Goal: Task Accomplishment & Management: Complete application form

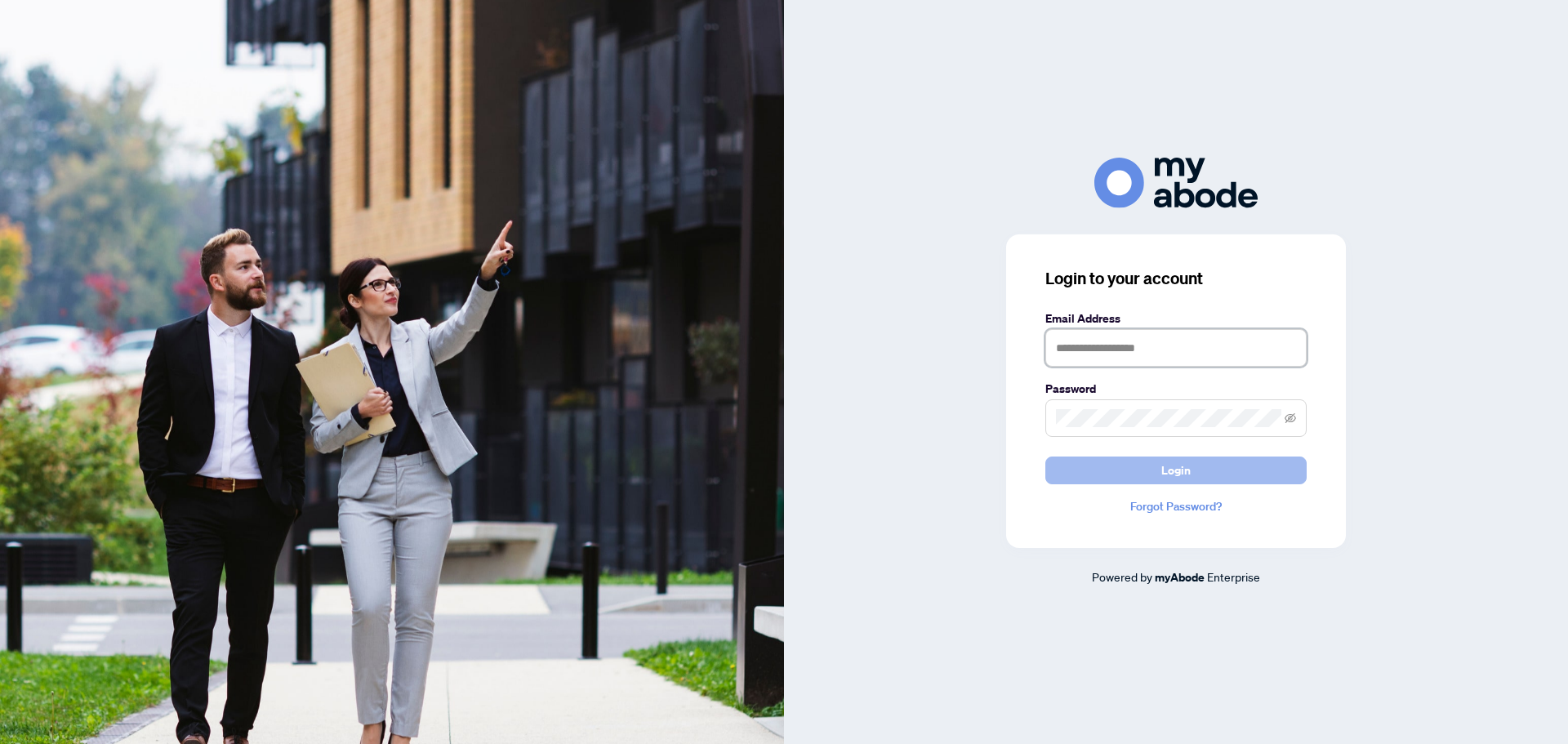
type input "**********"
click at [1182, 473] on span "Login" at bounding box center [1176, 470] width 29 height 26
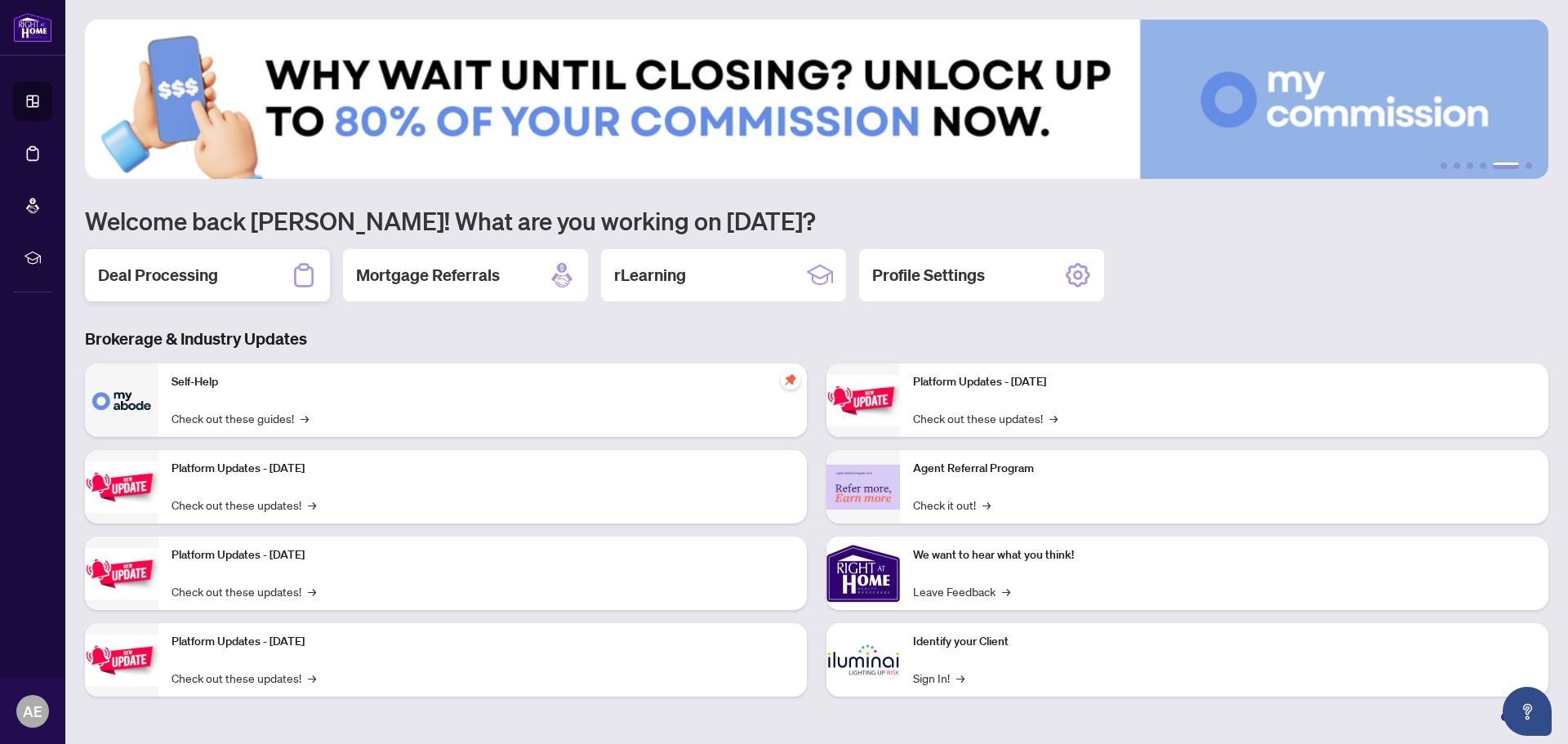
click at [185, 276] on h2 "Deal Processing" at bounding box center [158, 275] width 120 height 23
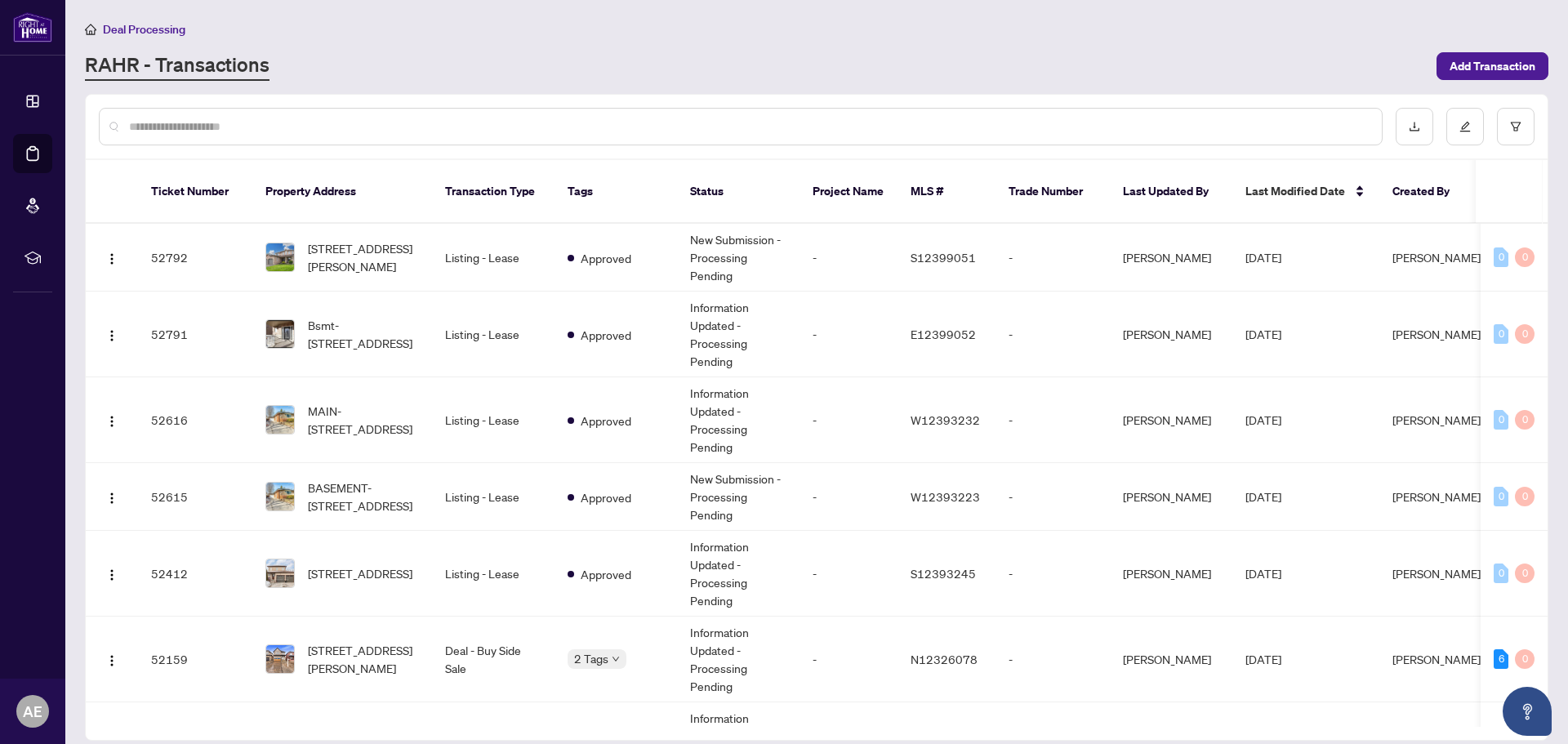
click at [385, 121] on input "text" at bounding box center [748, 126] width 1240 height 18
click at [357, 239] on span "[STREET_ADDRESS][PERSON_NAME]" at bounding box center [363, 257] width 111 height 36
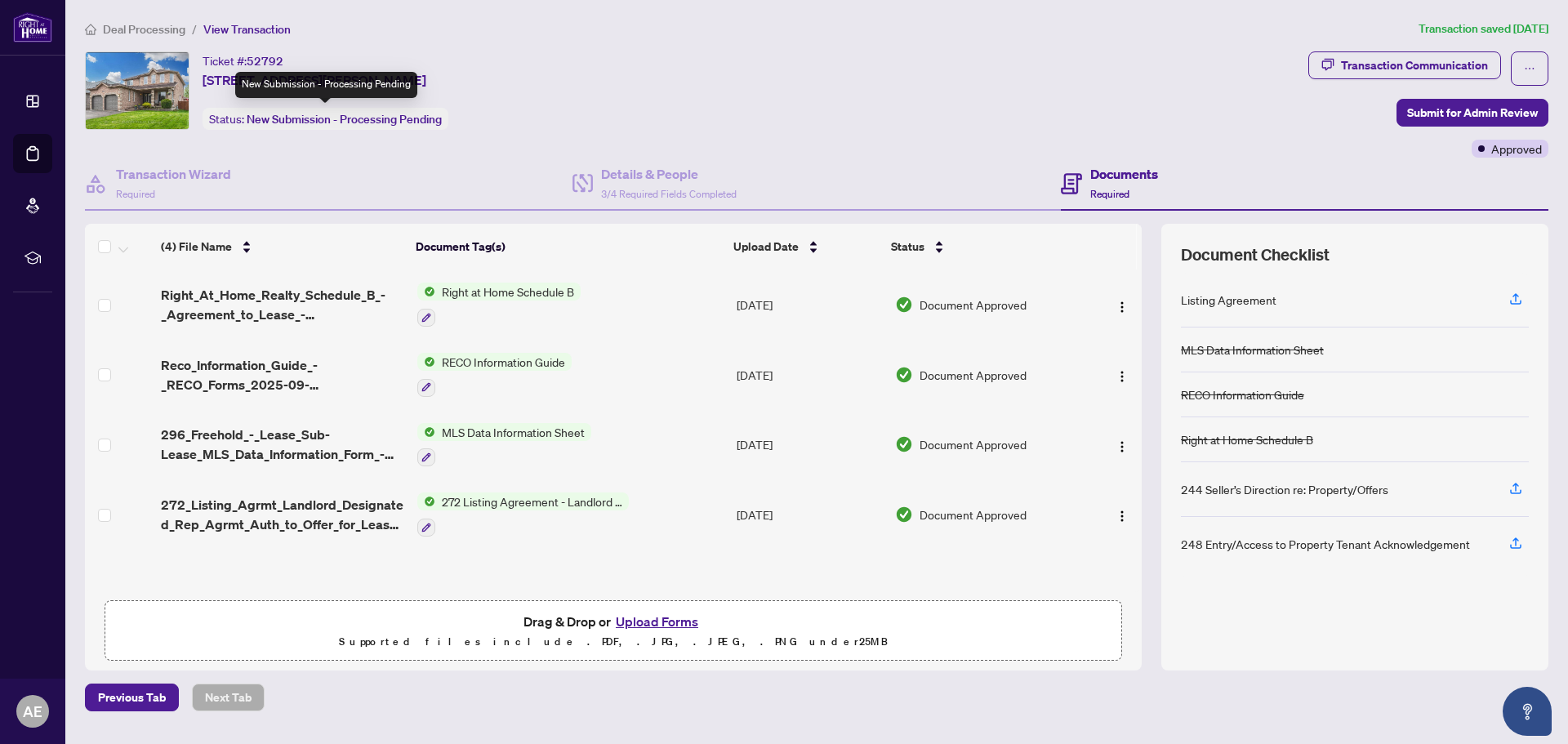
click at [247, 120] on span "New Submission - Processing Pending" at bounding box center [344, 119] width 195 height 15
click at [221, 68] on div "Ticket #: 52792" at bounding box center [243, 61] width 81 height 19
click at [129, 70] on img at bounding box center [137, 91] width 103 height 77
click at [123, 85] on img at bounding box center [137, 91] width 103 height 77
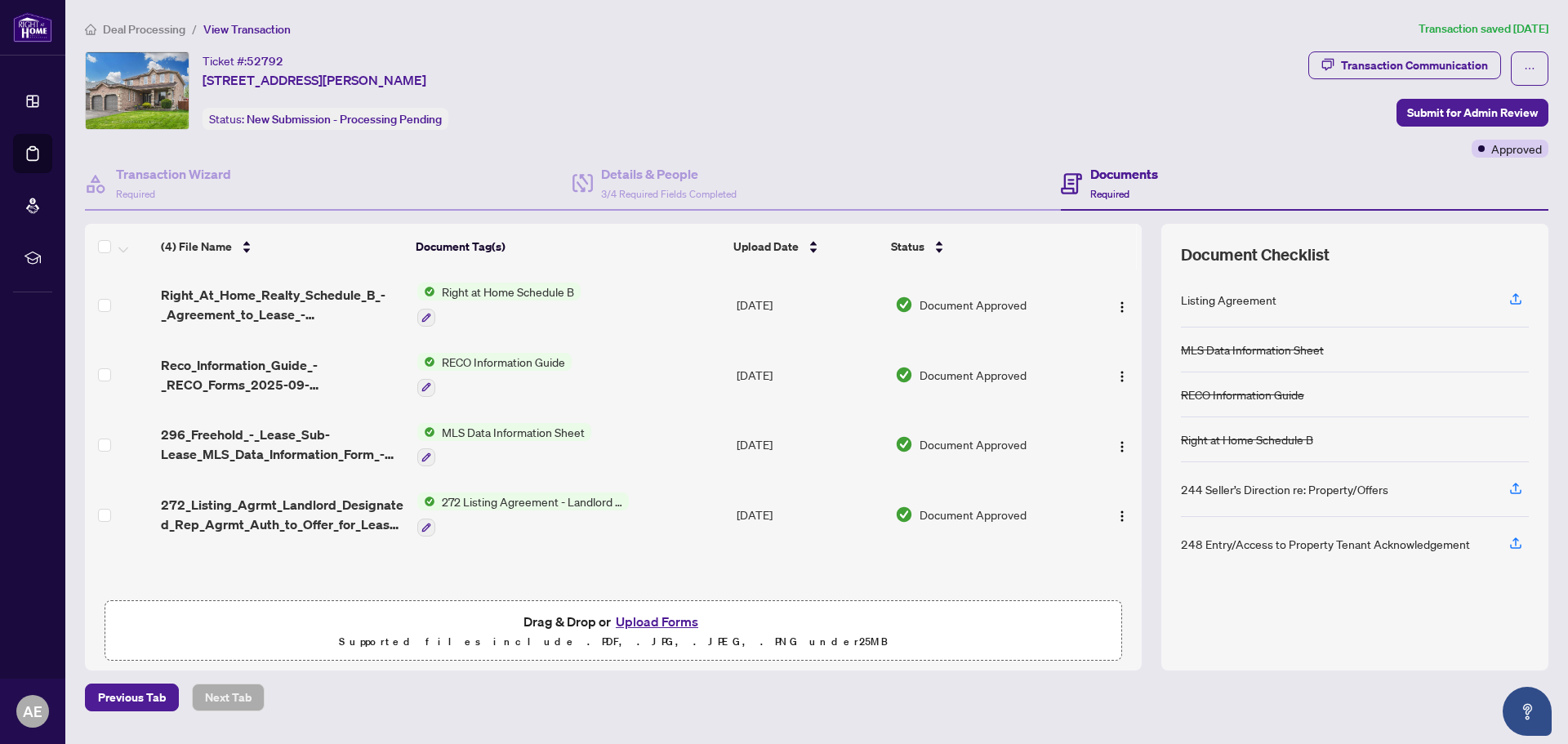
click at [123, 85] on img at bounding box center [137, 91] width 103 height 77
click at [659, 162] on div "Details & People 3/4 Required Fields Completed" at bounding box center [816, 184] width 488 height 53
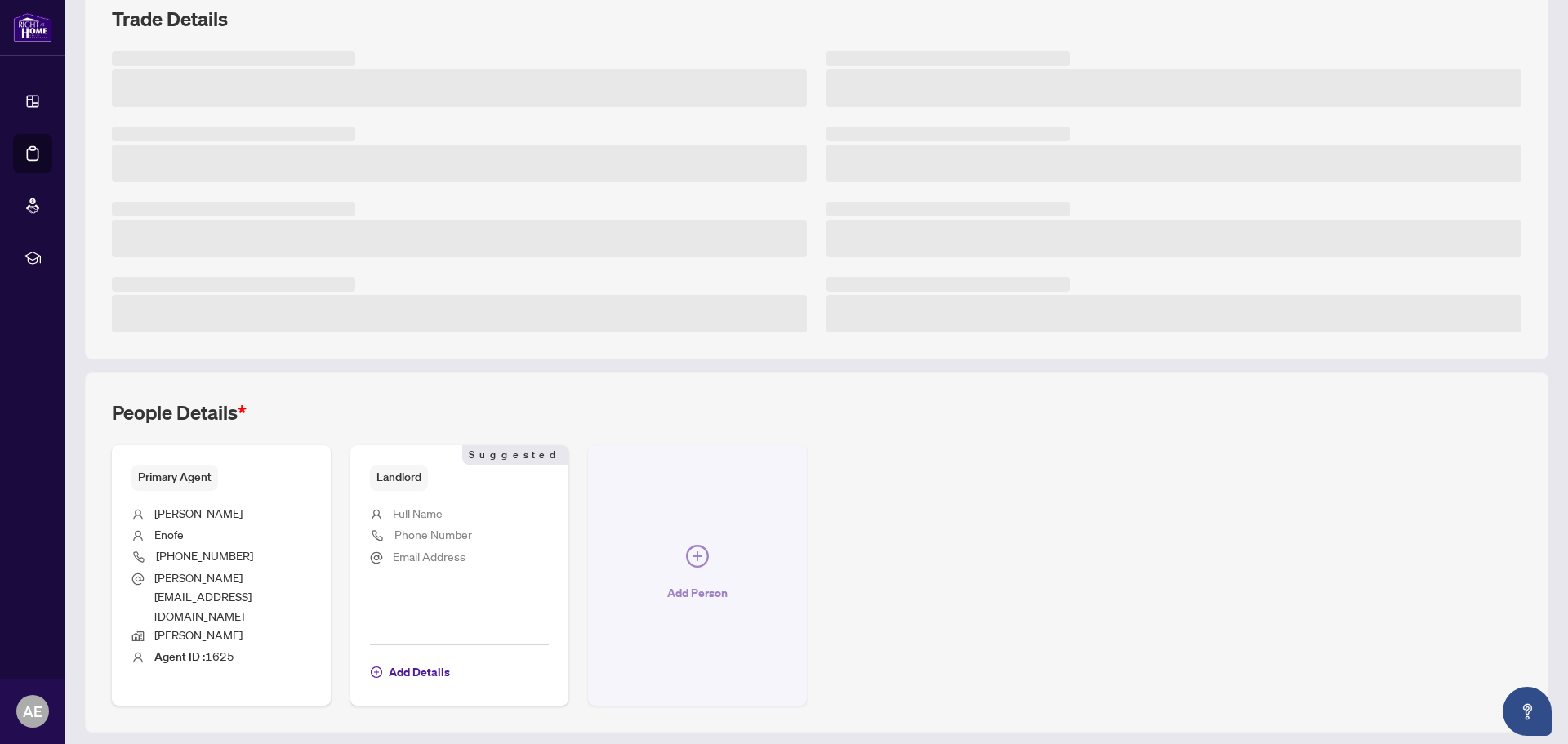
scroll to position [257, 0]
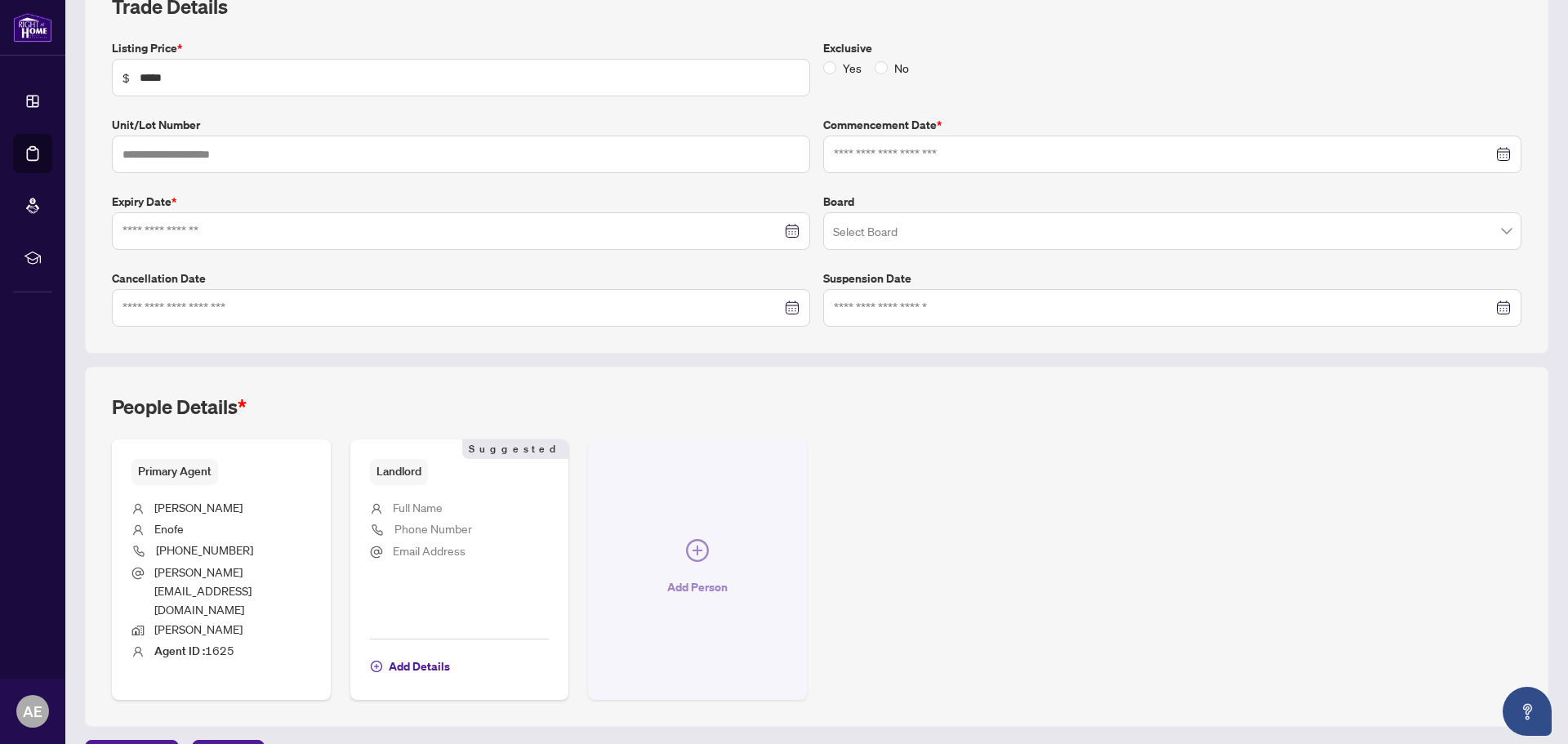
type input "**********"
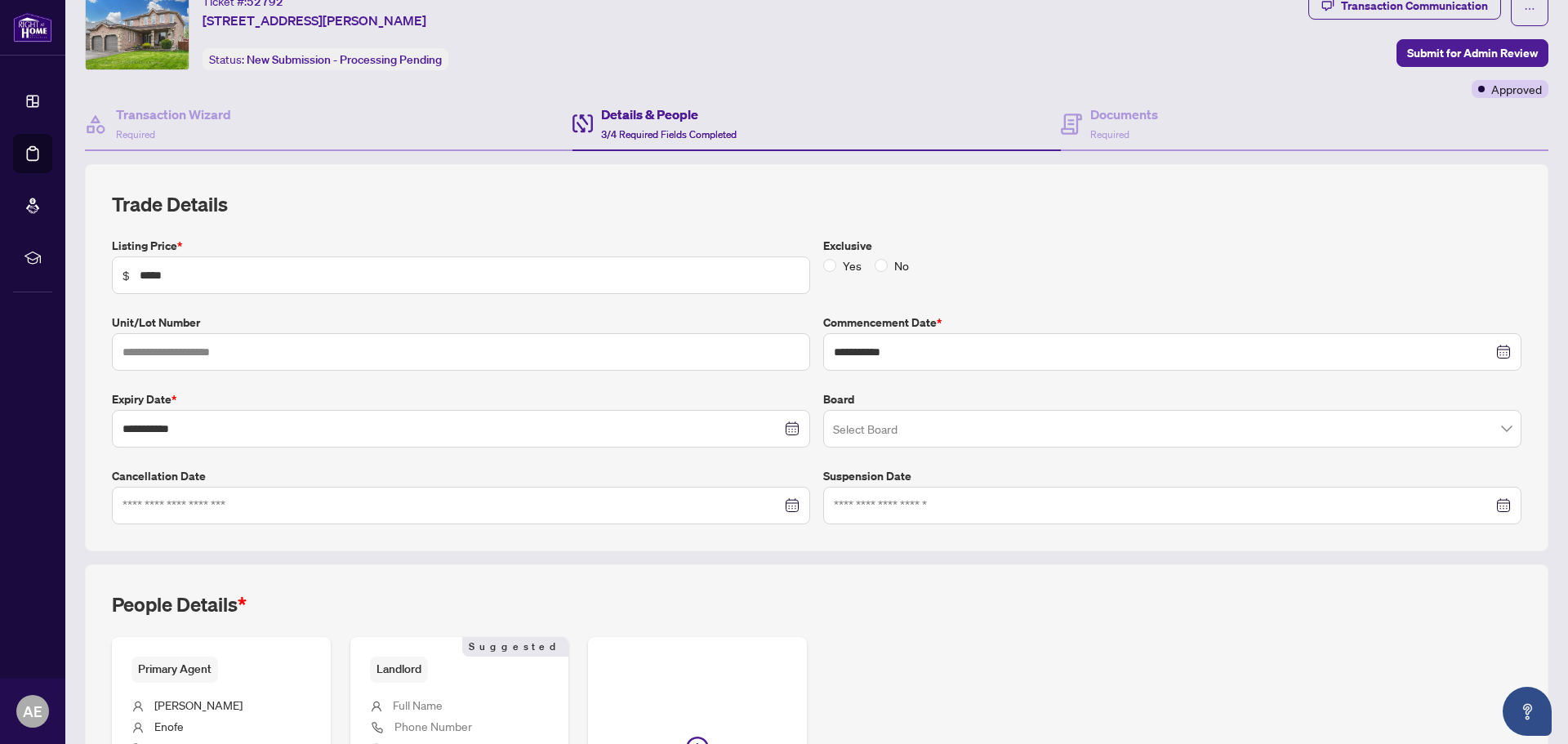
scroll to position [0, 0]
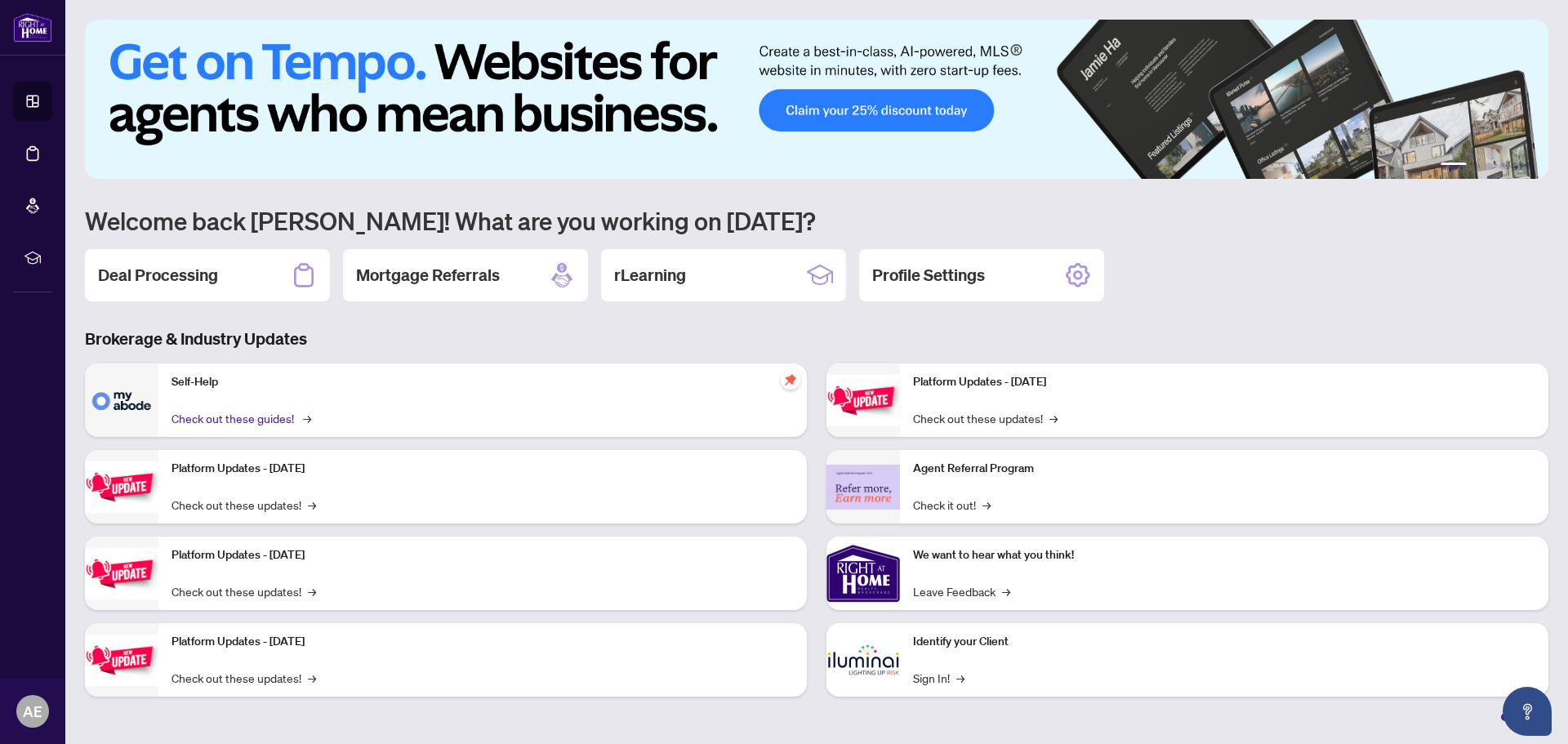
click at [204, 416] on link "Check out these guides! →" at bounding box center [240, 418] width 137 height 18
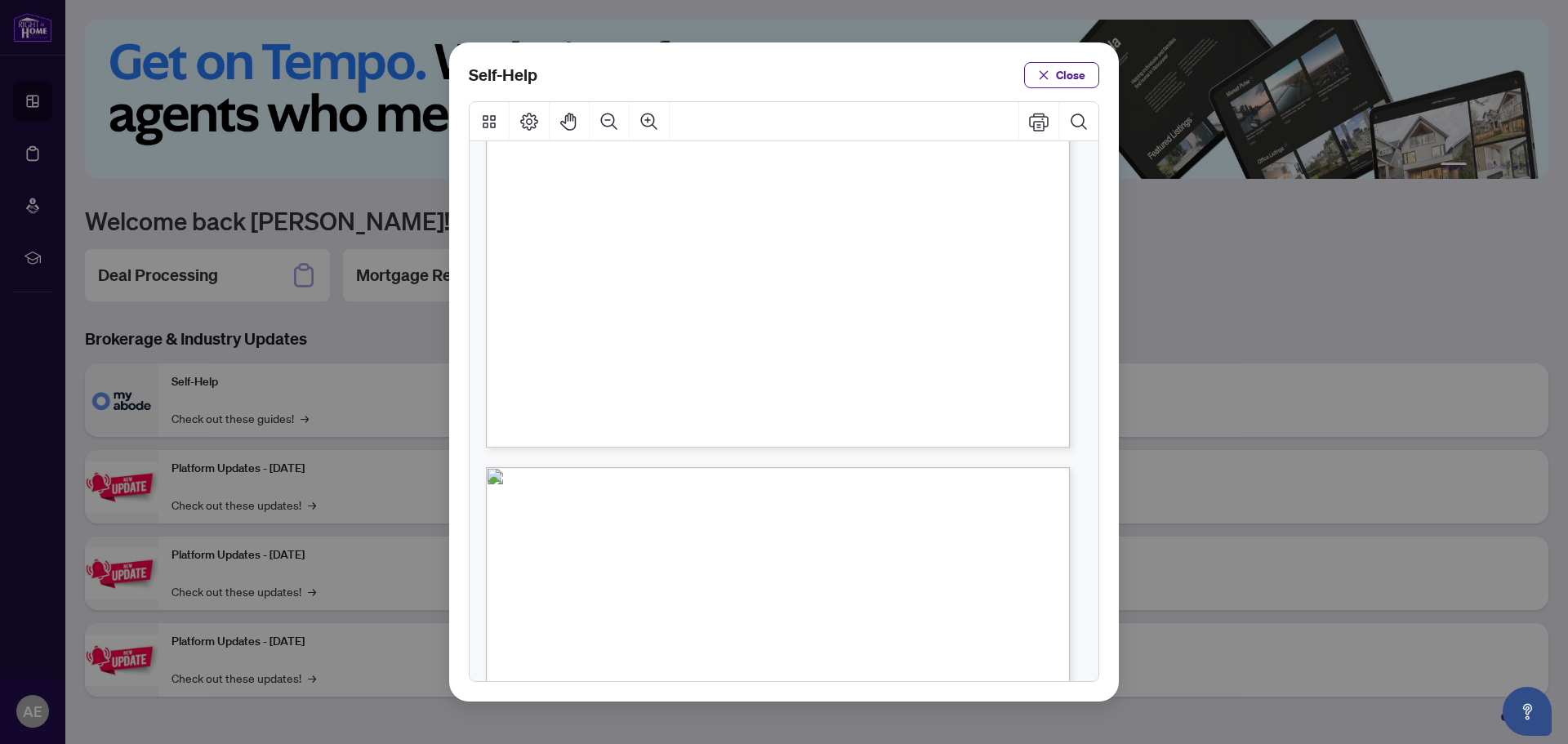
scroll to position [458, 0]
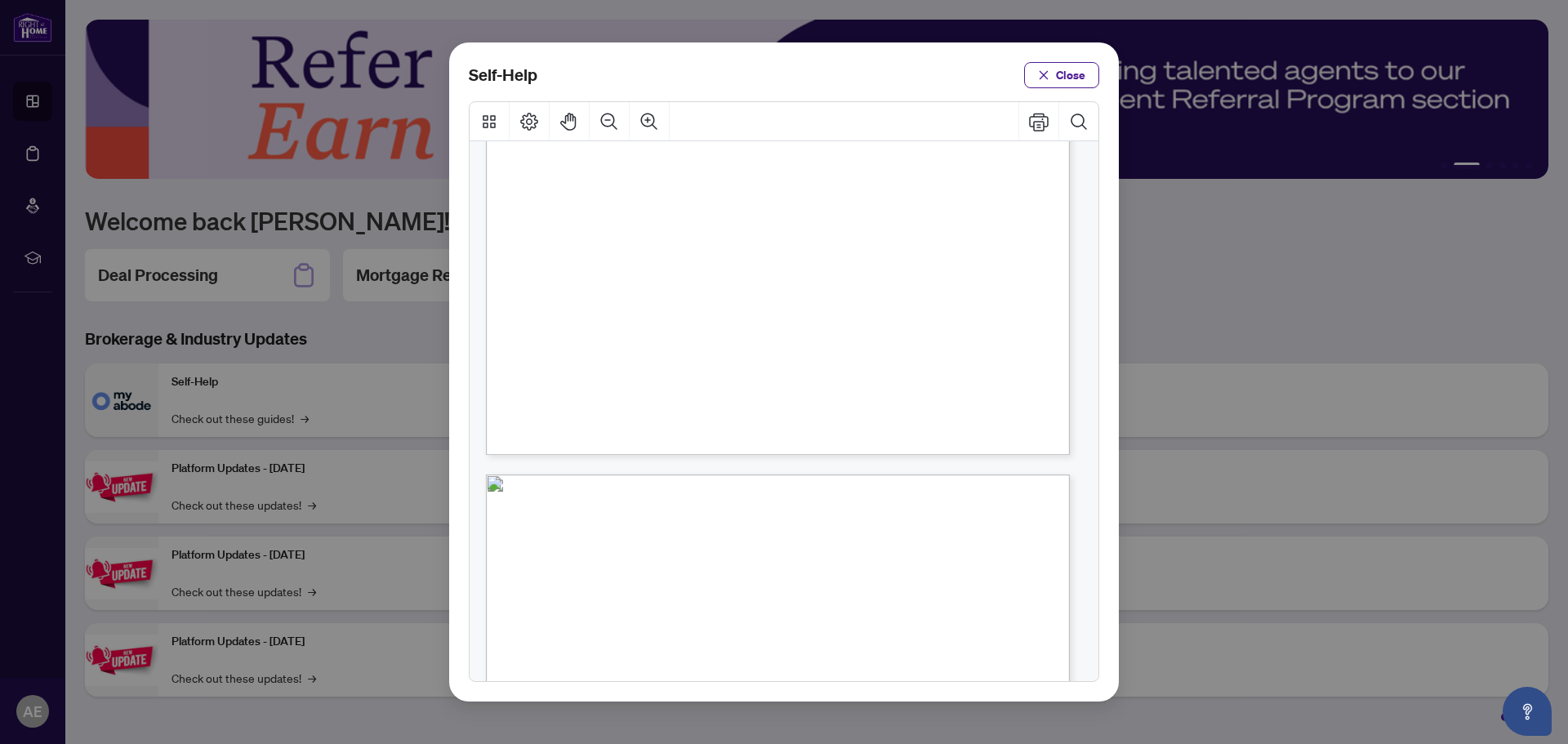
click at [821, 567] on span "PDF" at bounding box center [819, 565] width 22 height 16
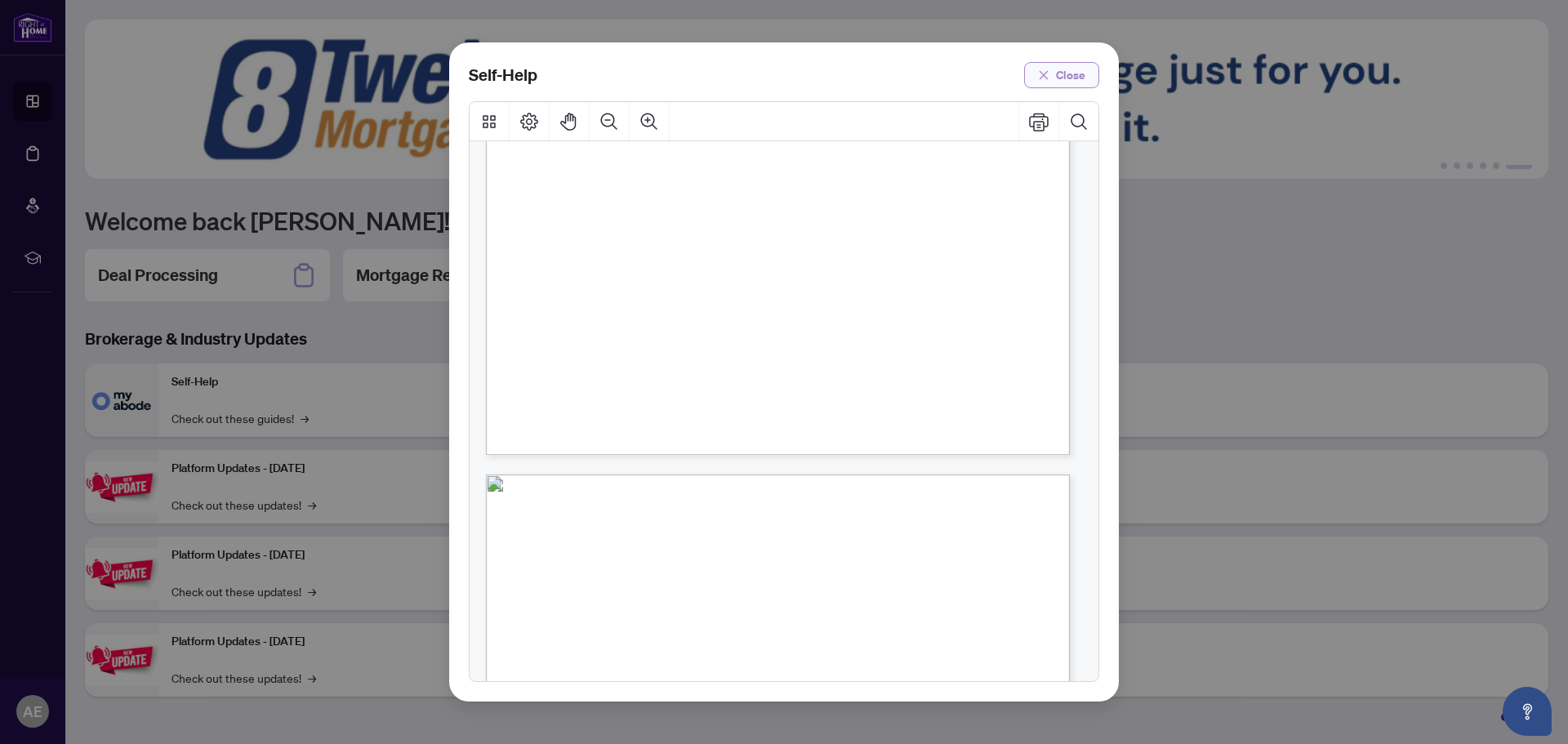
click at [1056, 74] on span "Close" at bounding box center [1071, 75] width 29 height 26
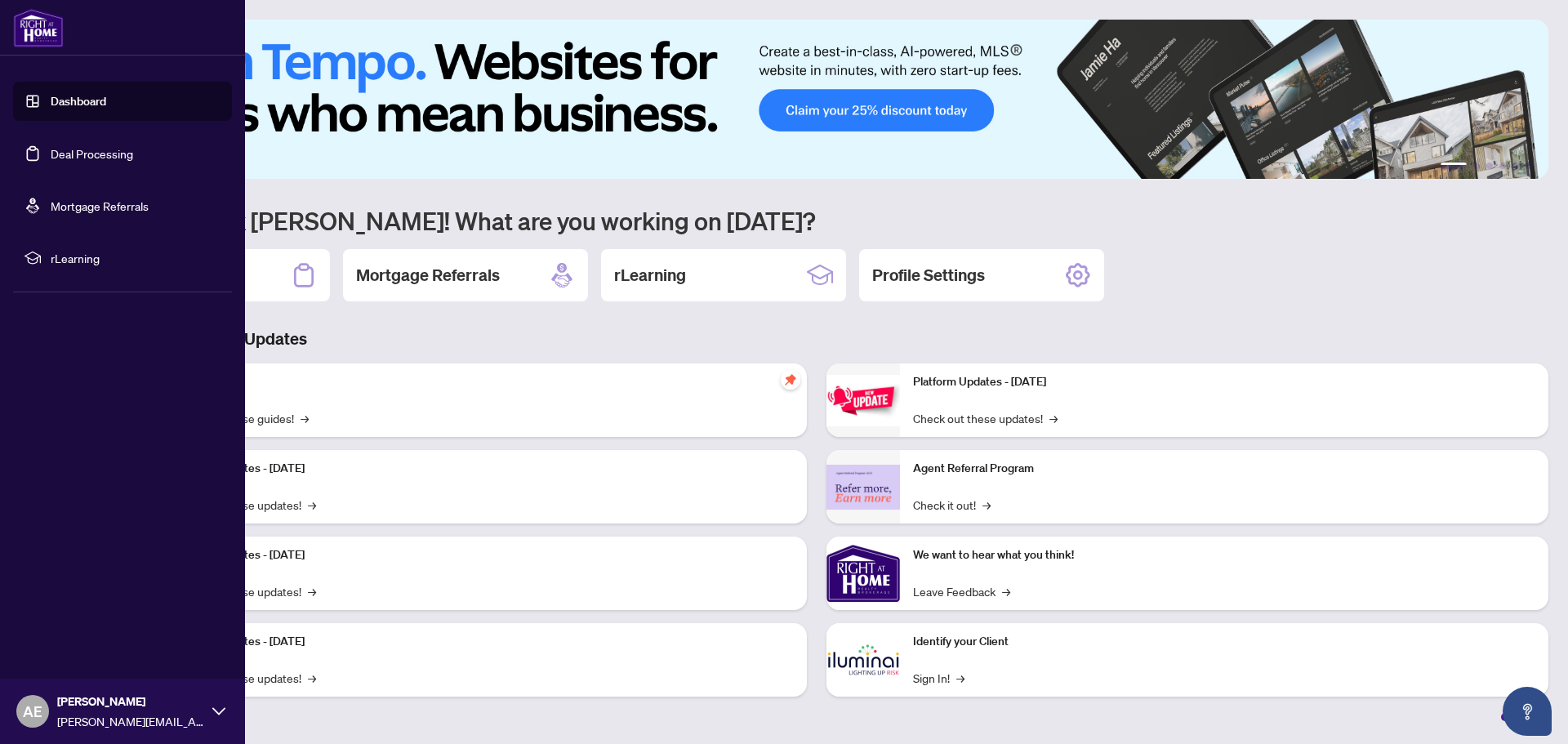
click at [89, 102] on link "Dashboard" at bounding box center [78, 101] width 55 height 15
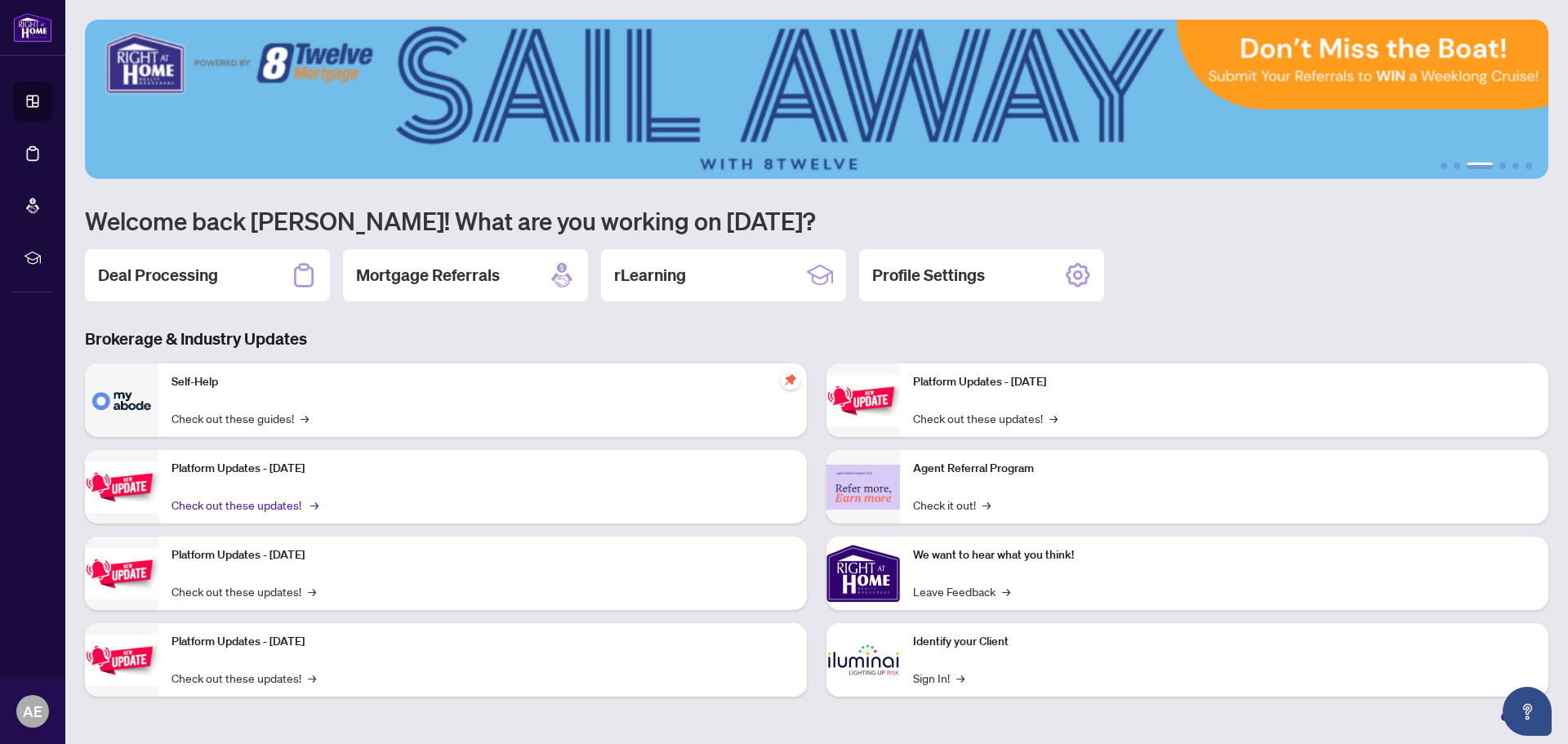
click at [247, 501] on link "Check out these updates! →" at bounding box center [244, 505] width 144 height 18
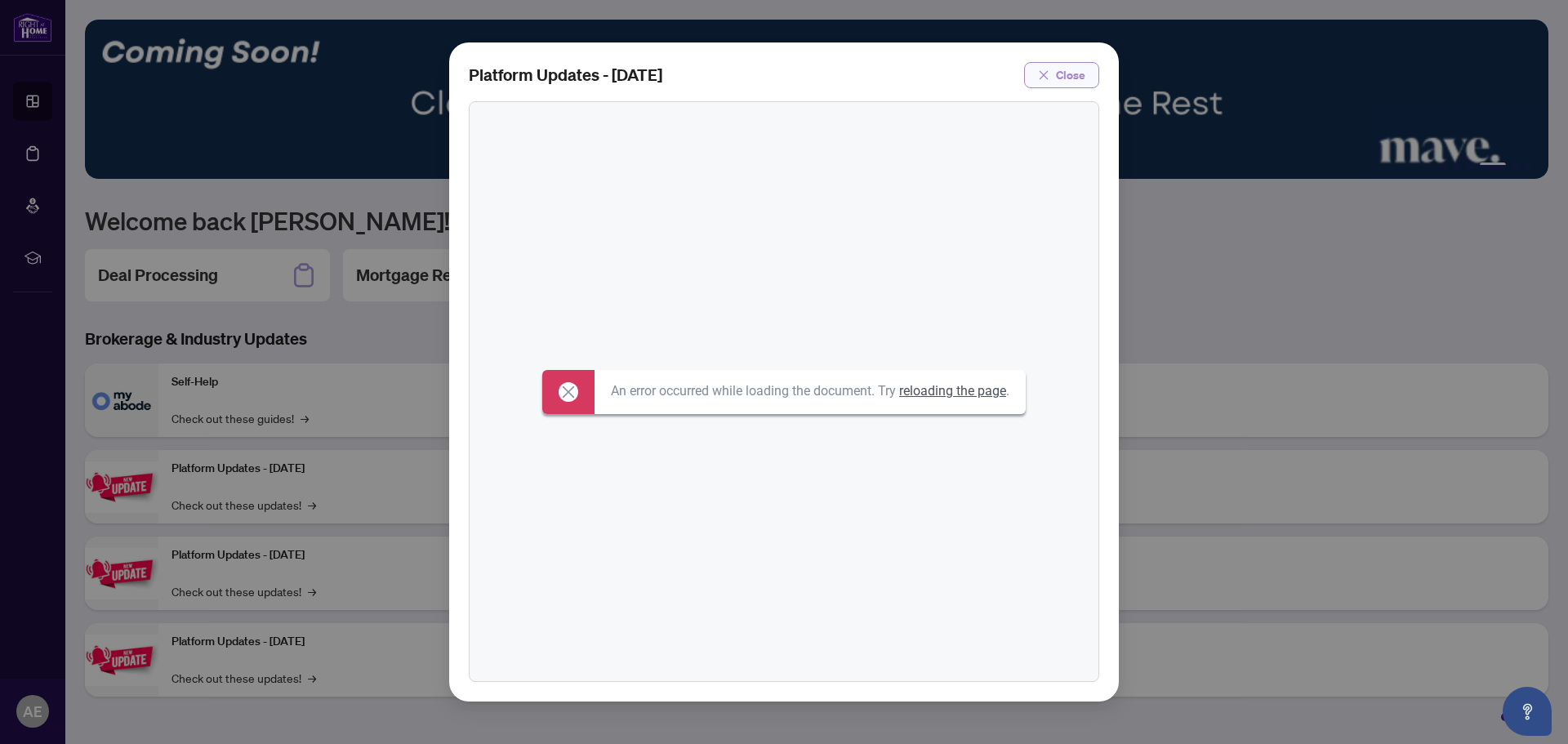
click at [1049, 69] on span "button" at bounding box center [1043, 75] width 12 height 26
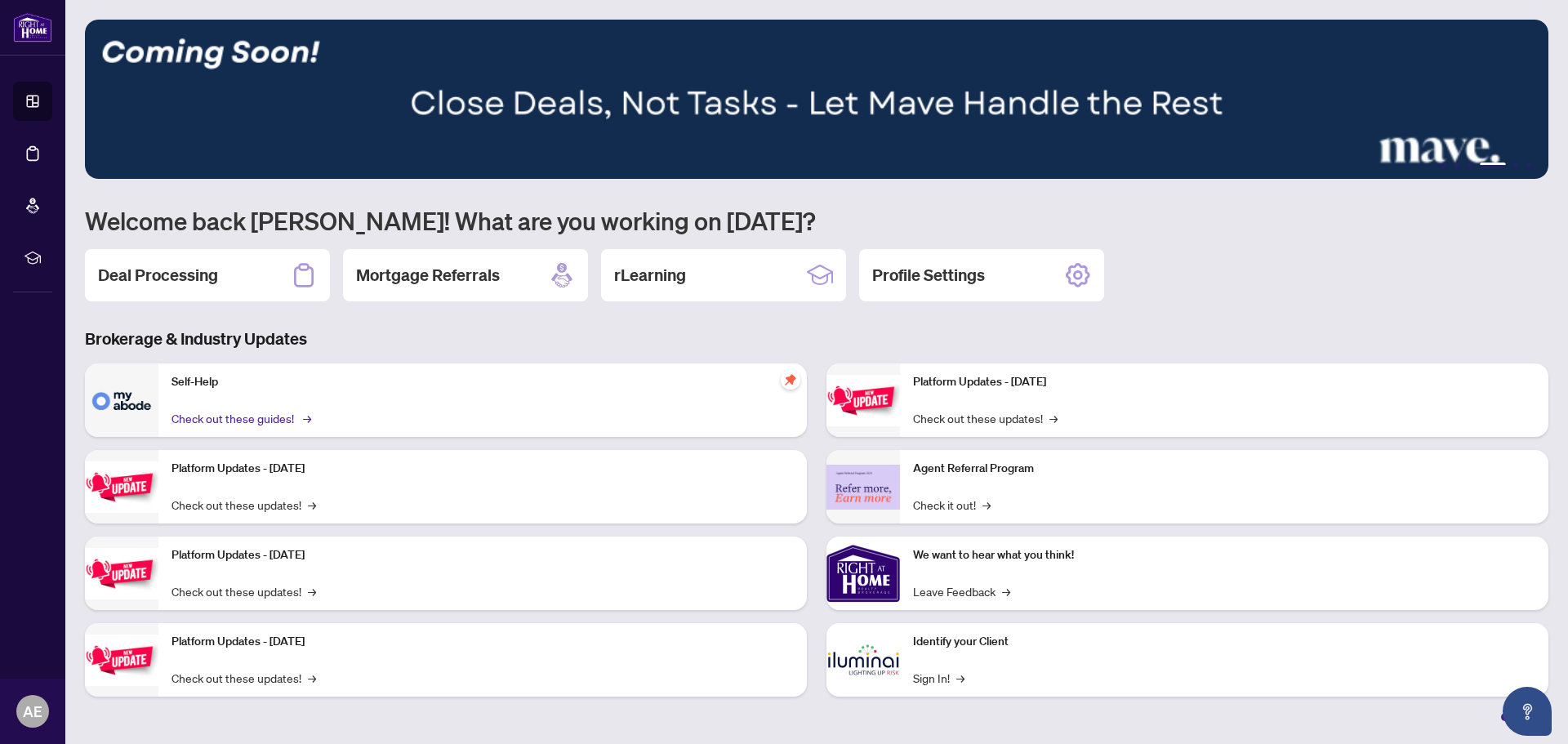
click at [256, 416] on link "Check out these guides! →" at bounding box center [240, 418] width 137 height 18
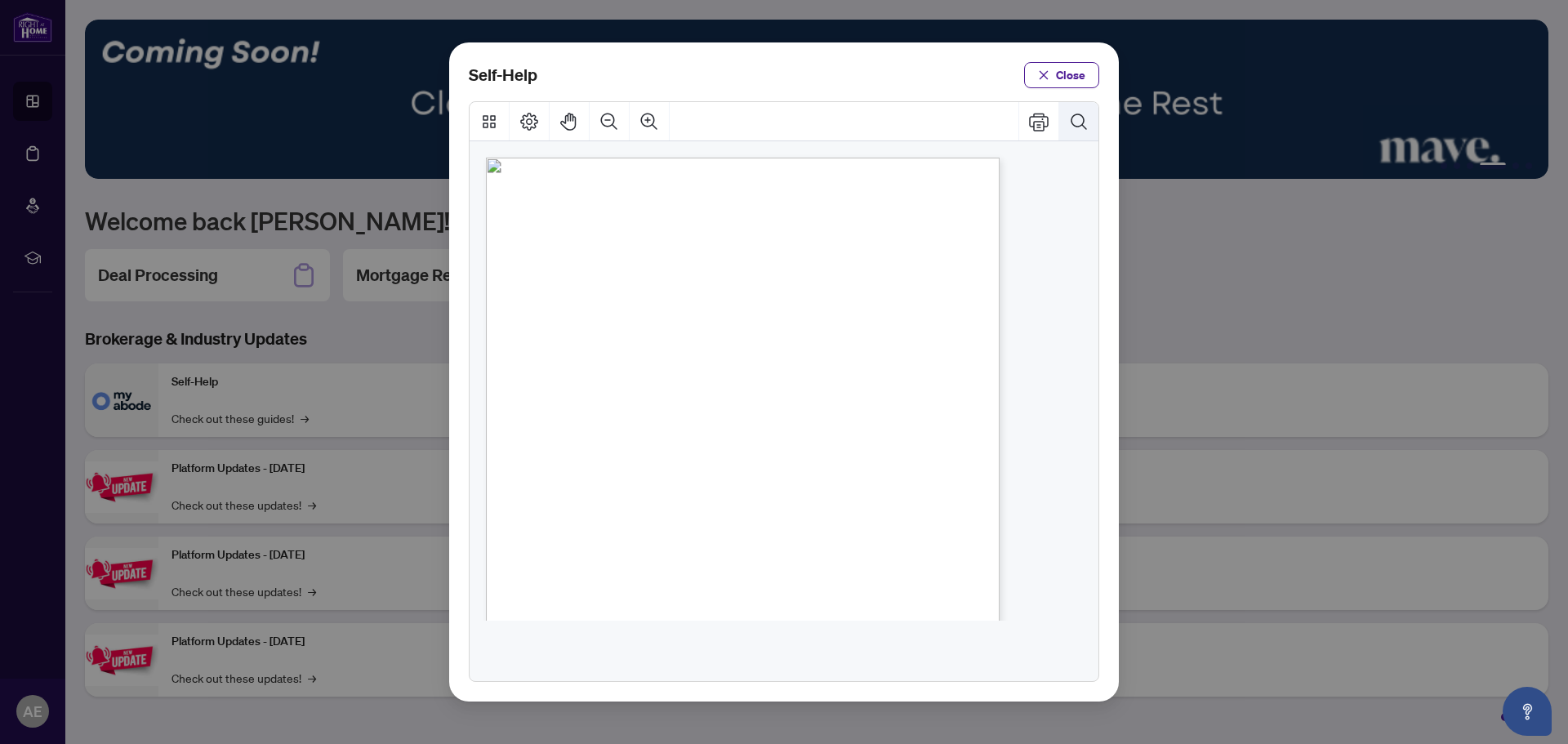
click at [1074, 116] on icon "Search Document" at bounding box center [1079, 122] width 20 height 20
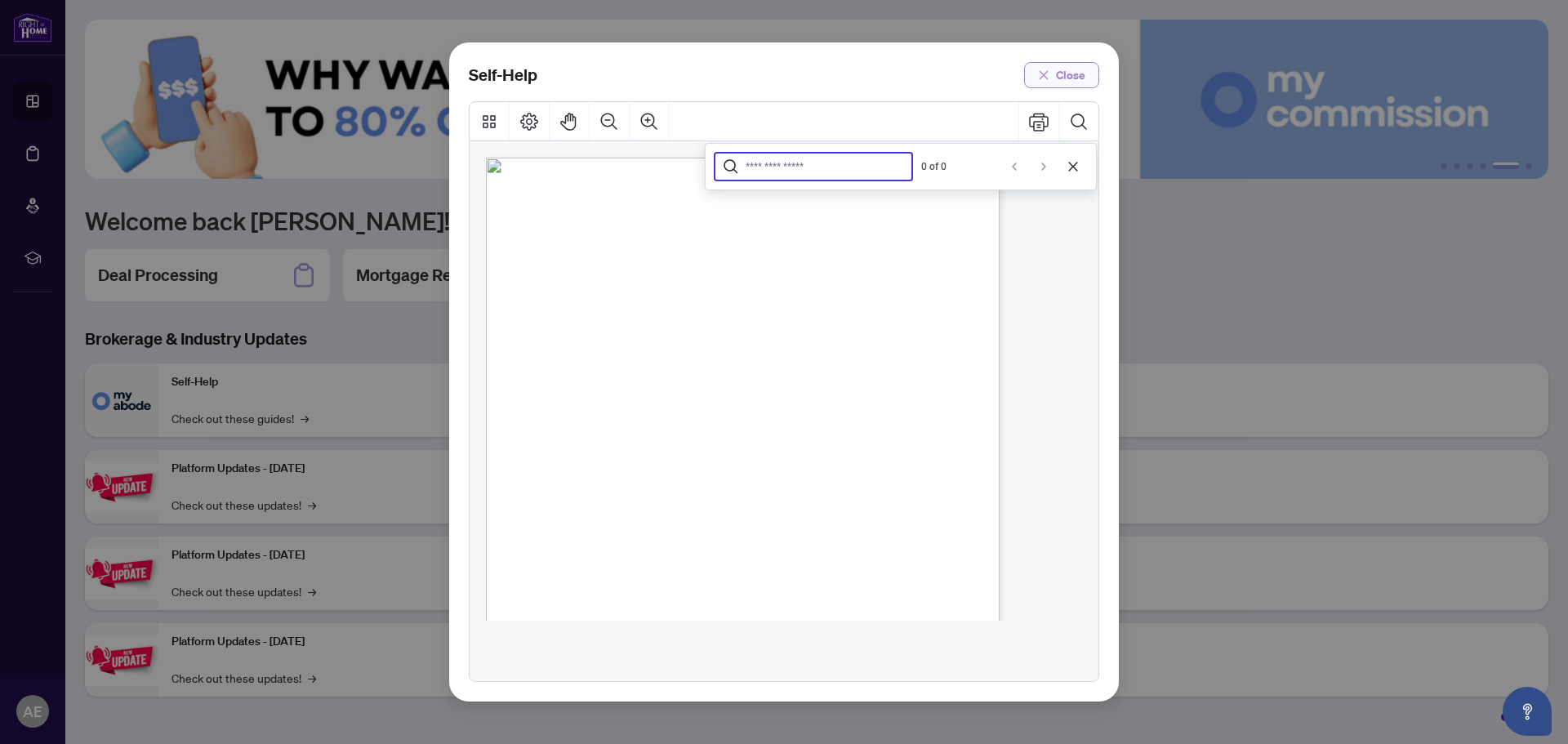
click at [1053, 75] on button "Close" at bounding box center [1062, 75] width 75 height 26
